Goal: Information Seeking & Learning: Learn about a topic

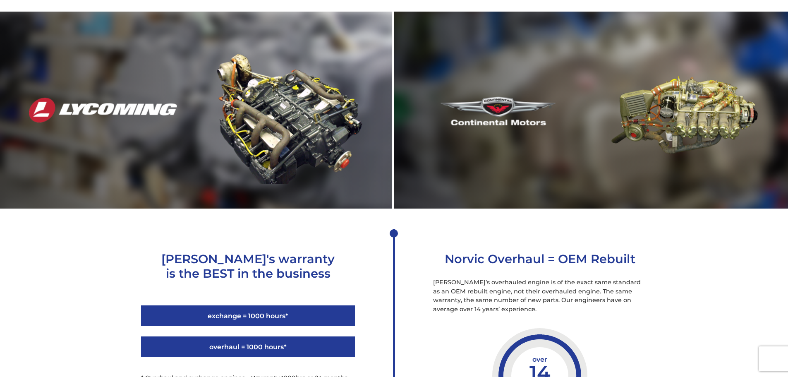
scroll to position [1069, 0]
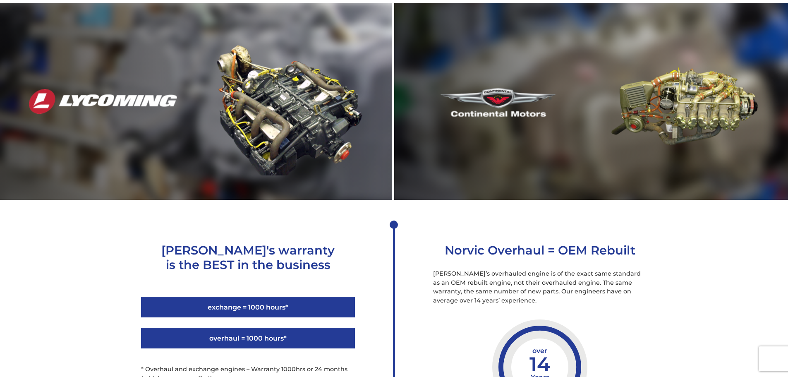
click at [222, 158] on img at bounding box center [289, 101] width 148 height 148
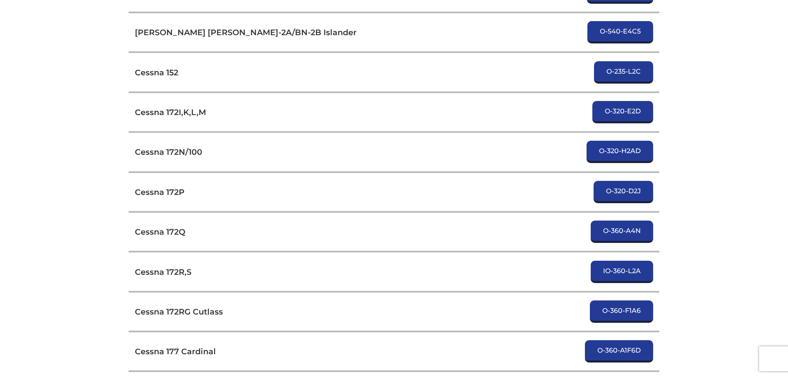
scroll to position [882, 0]
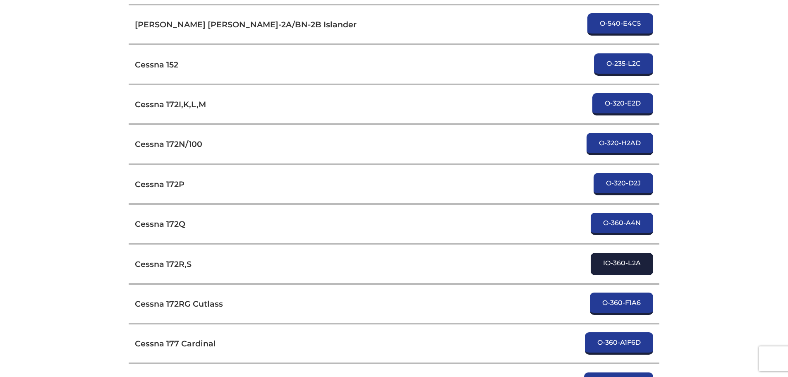
click at [614, 263] on link "IO-360-L2A" at bounding box center [622, 264] width 62 height 22
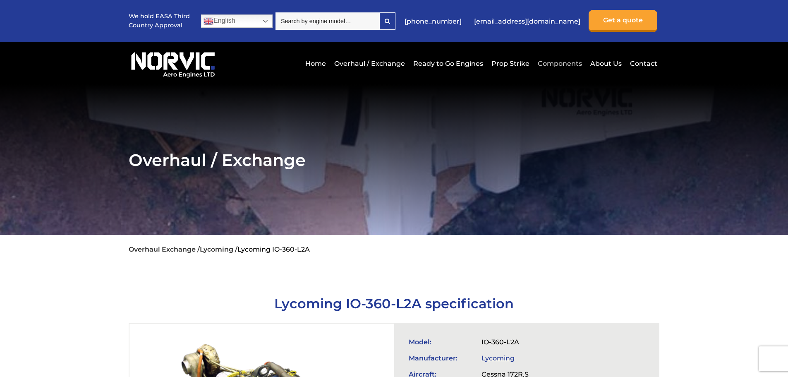
click at [569, 63] on link "Components" at bounding box center [560, 63] width 48 height 20
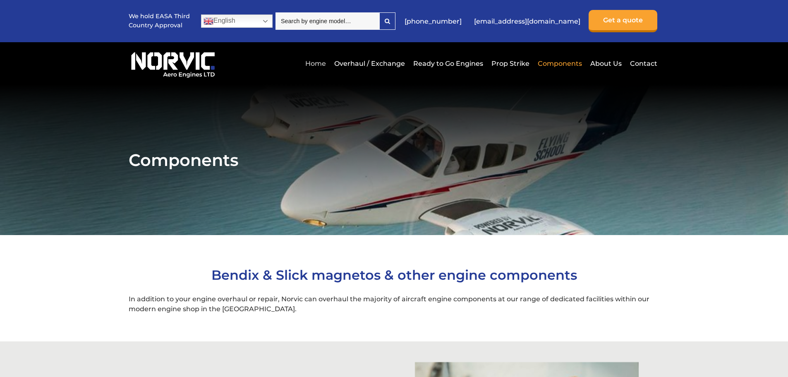
click at [323, 60] on link "Home" at bounding box center [315, 63] width 25 height 20
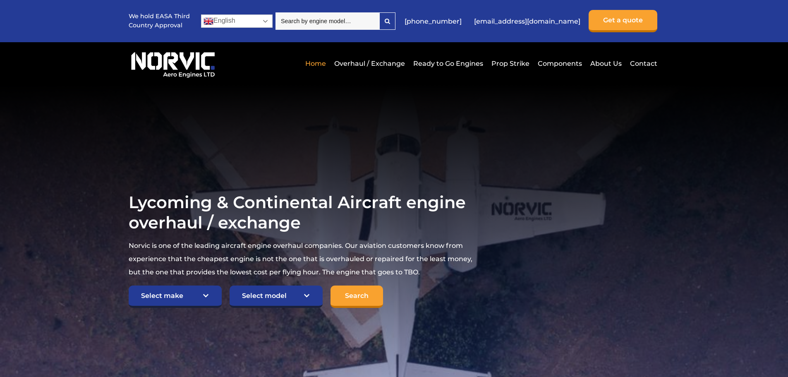
click at [267, 21] on link "English" at bounding box center [237, 20] width 72 height 13
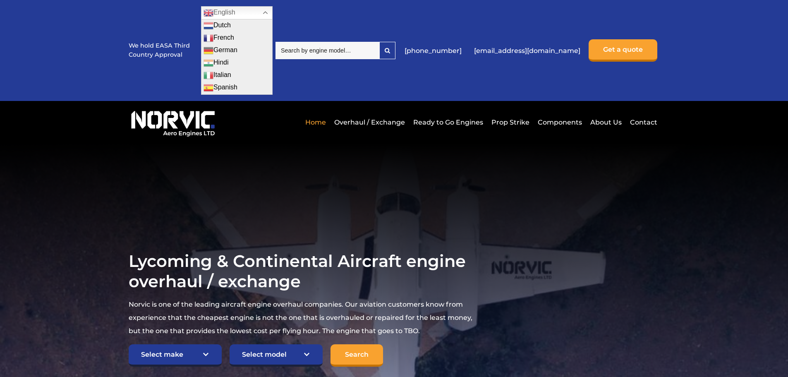
click at [316, 181] on section "Lycoming & Continental Aircraft engine overhaul / exchange Norvic is one of the…" at bounding box center [394, 308] width 788 height 331
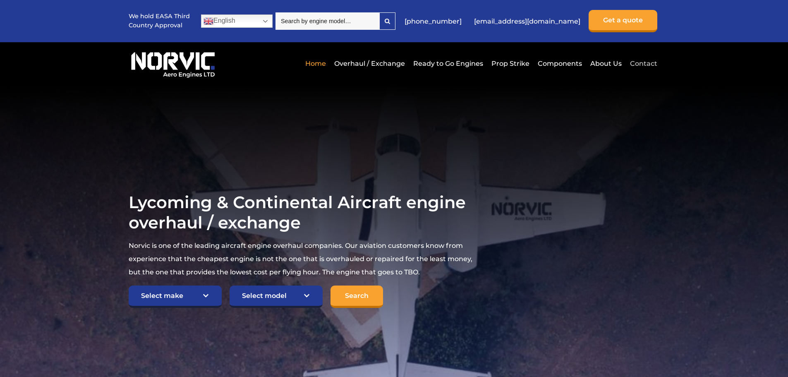
click at [646, 60] on link "Contact" at bounding box center [642, 63] width 29 height 20
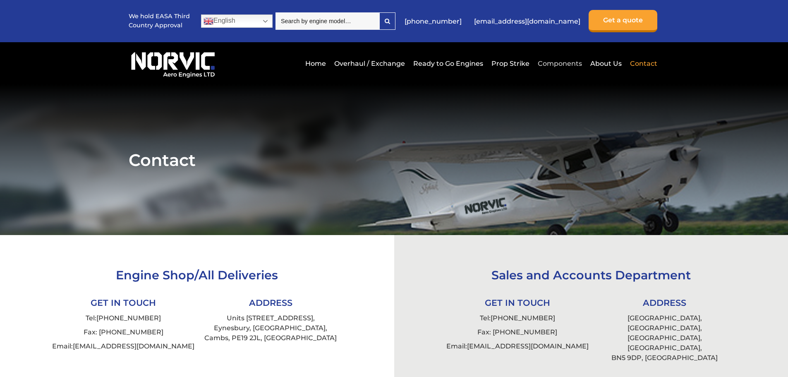
click at [574, 64] on link "Components" at bounding box center [560, 63] width 48 height 20
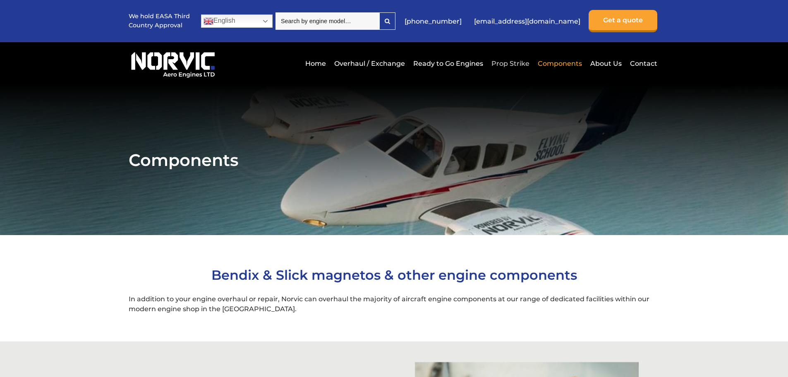
click at [512, 64] on link "Prop Strike" at bounding box center [510, 63] width 42 height 20
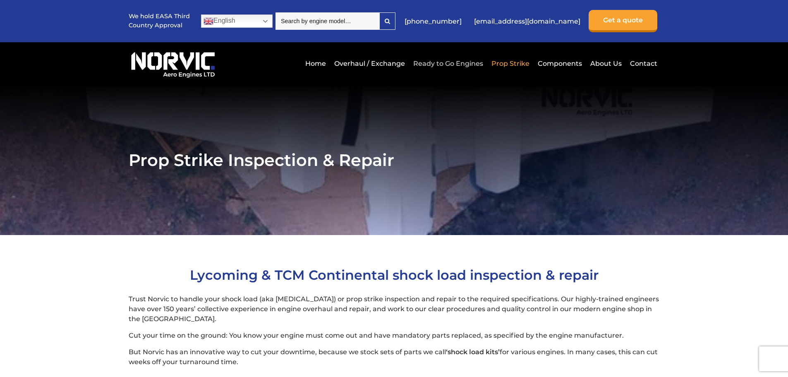
click at [444, 61] on link "Ready to Go Engines" at bounding box center [448, 63] width 74 height 20
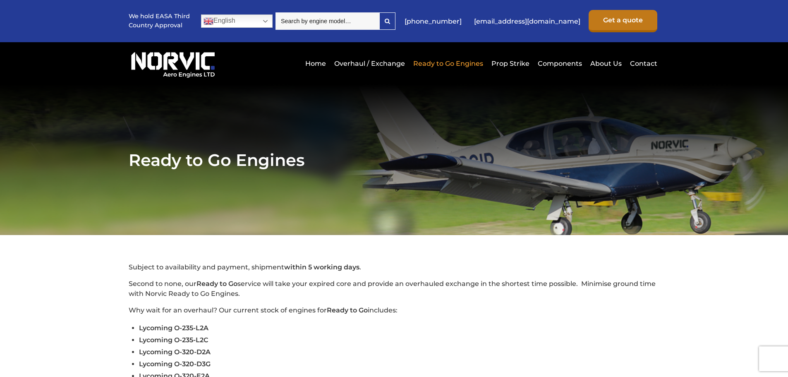
click at [610, 21] on link "Get a quote" at bounding box center [623, 21] width 69 height 22
